Goal: Check status: Check status

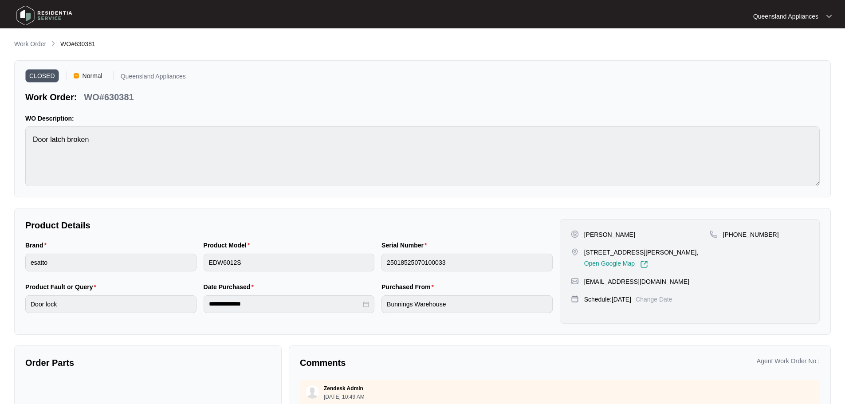
click at [71, 16] on img at bounding box center [44, 15] width 62 height 27
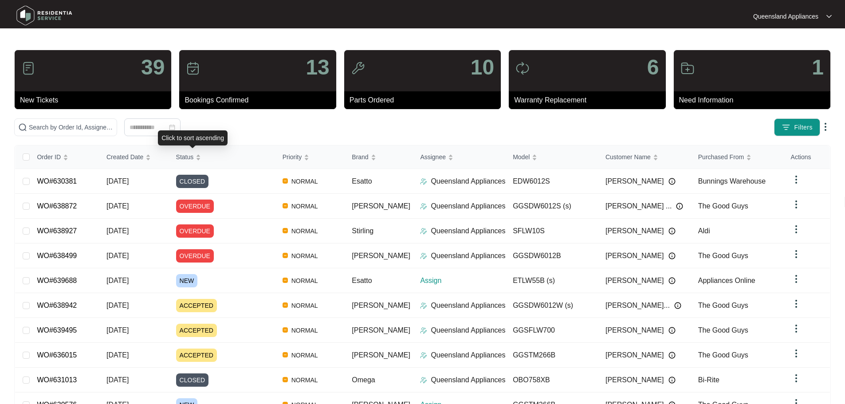
click at [175, 131] on div "Click to sort ascending" at bounding box center [193, 137] width 70 height 15
click at [113, 125] on input "text" at bounding box center [71, 127] width 84 height 10
paste input "629248"
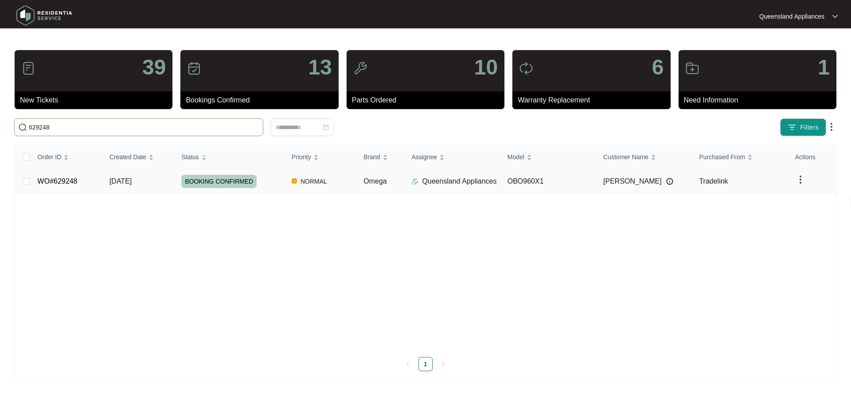
type input "629248"
click at [461, 177] on p "Queensland Appliances" at bounding box center [459, 181] width 74 height 11
click at [156, 181] on td "[DATE]" at bounding box center [138, 181] width 72 height 25
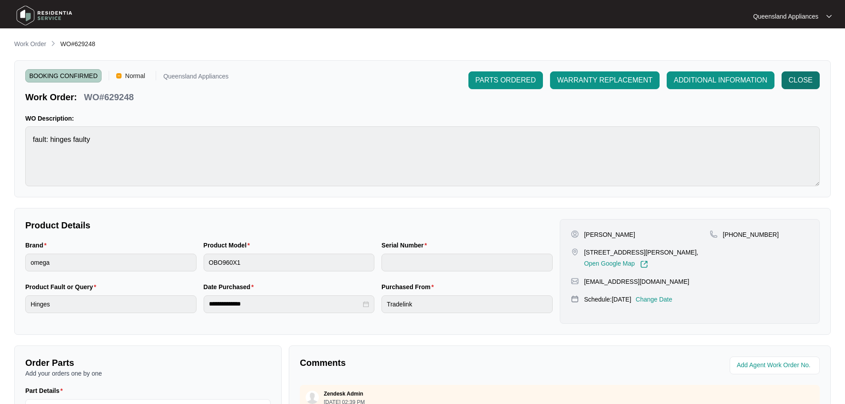
click at [814, 79] on button "CLOSE" at bounding box center [800, 80] width 38 height 18
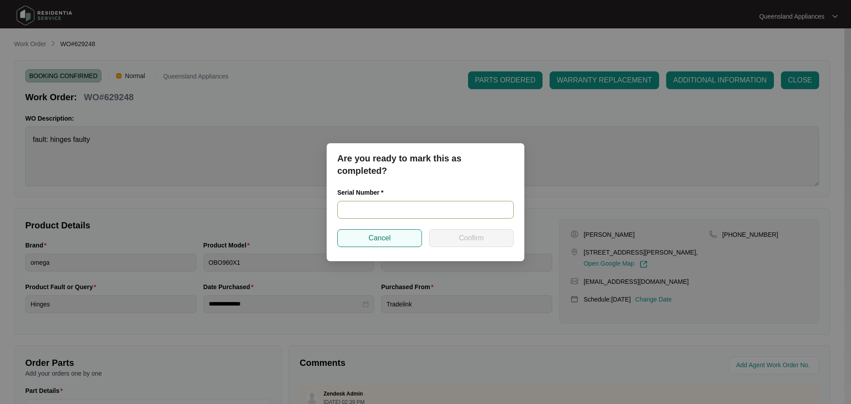
drag, startPoint x: 365, startPoint y: 203, endPoint x: 421, endPoint y: 241, distance: 68.3
click at [365, 203] on input "text" at bounding box center [425, 210] width 176 height 18
paste input "900084232405000010"
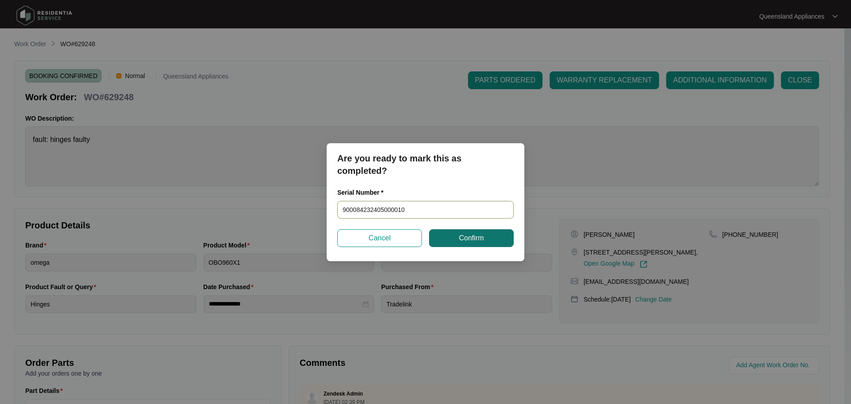
type input "900084232405000010"
click at [459, 243] on button "Confirm" at bounding box center [471, 238] width 85 height 18
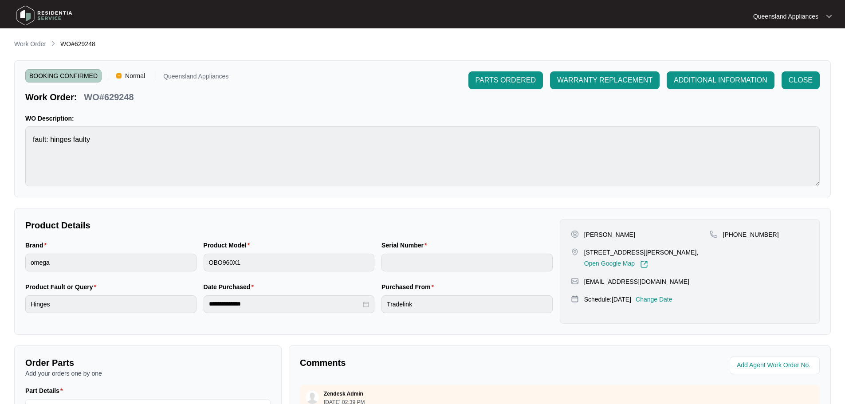
type input "900084232405000010"
